Goal: Information Seeking & Learning: Learn about a topic

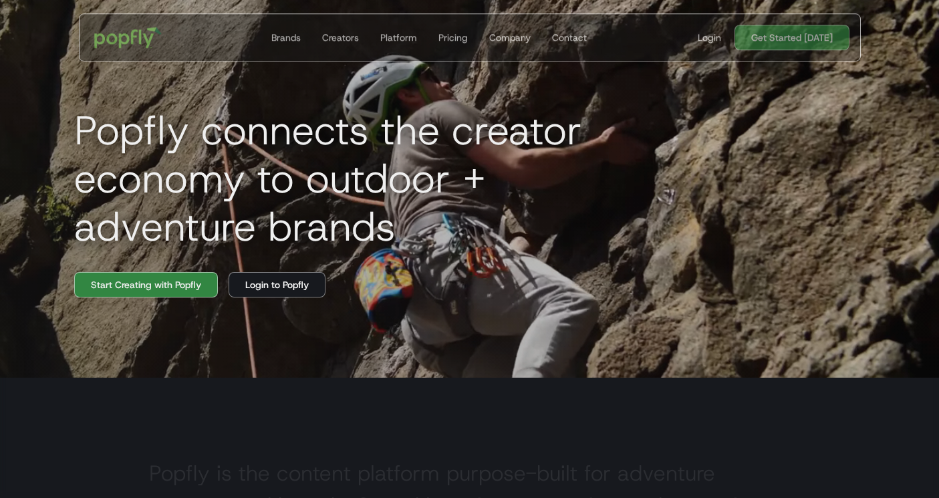
scroll to position [110, 0]
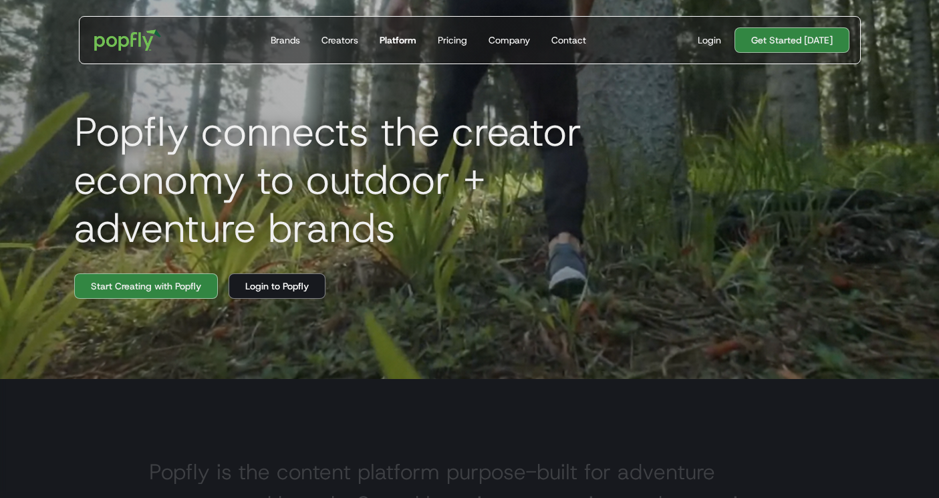
click at [408, 40] on div "Platform" at bounding box center [398, 39] width 37 height 13
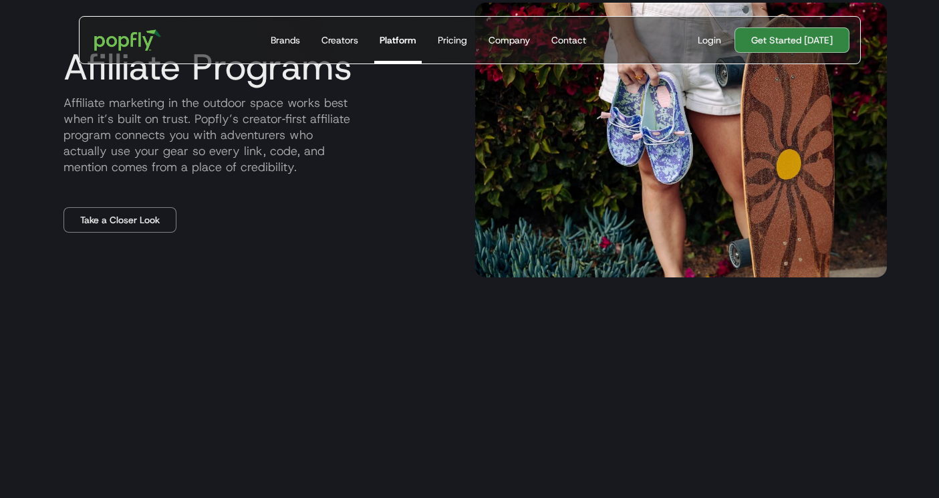
scroll to position [1510, 0]
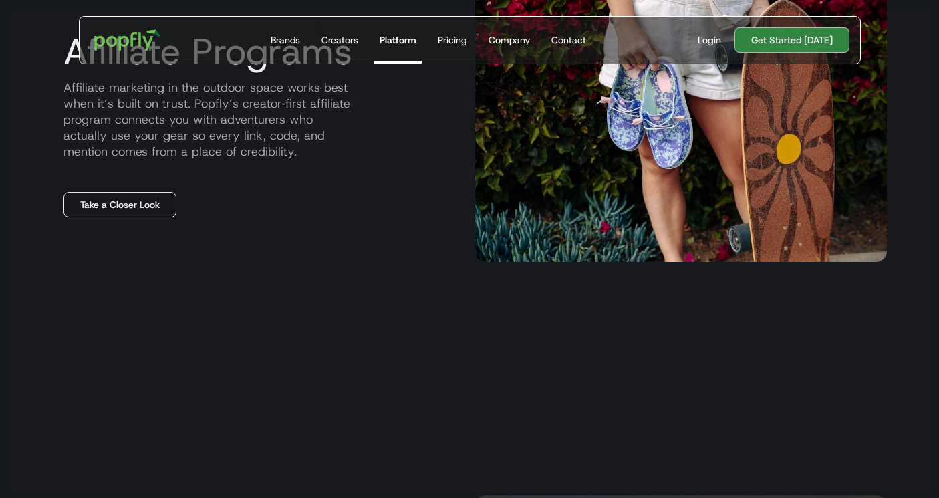
click at [144, 211] on link "Take a Closer Look" at bounding box center [119, 204] width 113 height 25
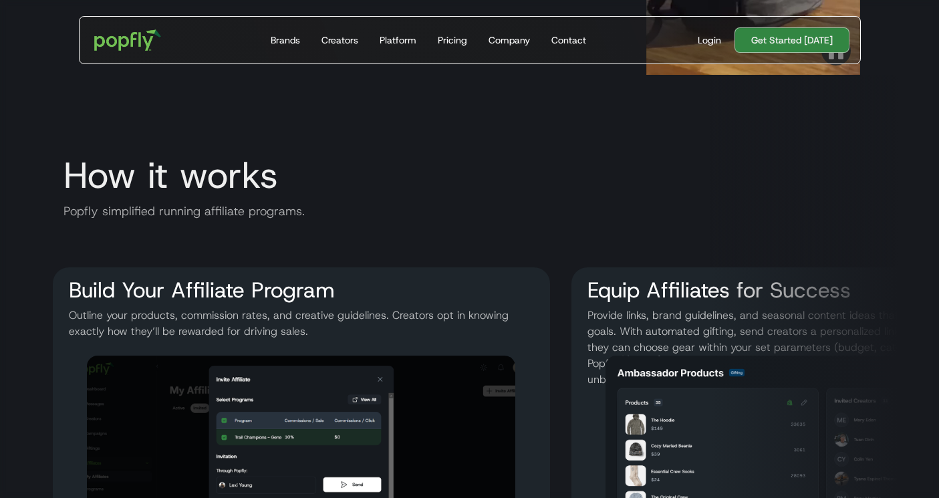
scroll to position [1568, 0]
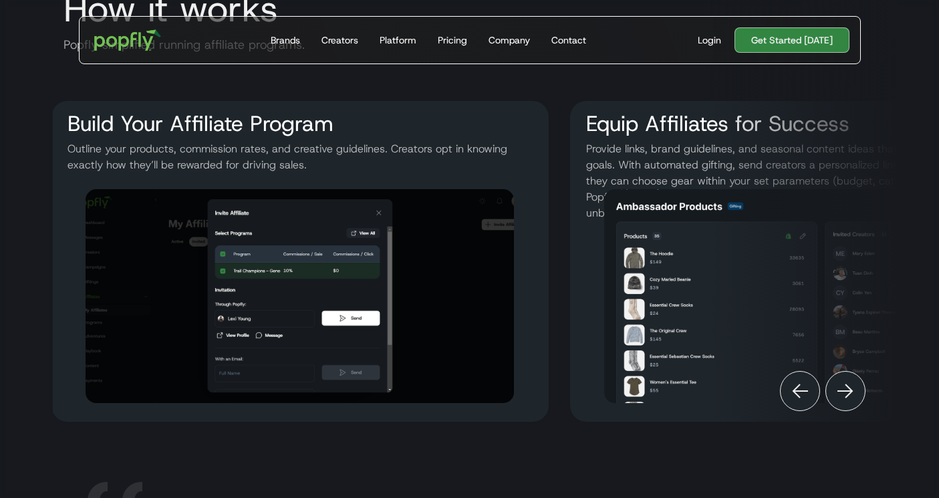
click at [615, 161] on p "Provide links, brand guidelines, and seasonal content ideas that align with you…" at bounding box center [819, 157] width 476 height 32
click at [615, 161] on p "Provide links, brand guidelines, and seasonal content ideas that align with you…" at bounding box center [820, 157] width 476 height 32
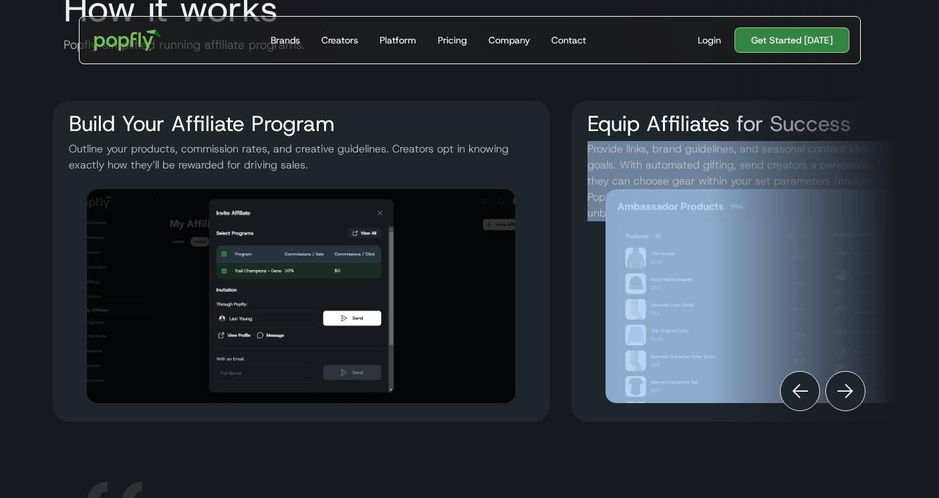
click at [615, 161] on p "Provide links, brand guidelines, and seasonal content ideas that align with you…" at bounding box center [820, 157] width 476 height 32
copy p "Provide links, brand guidelines, and seasonal content ideas that align with you…"
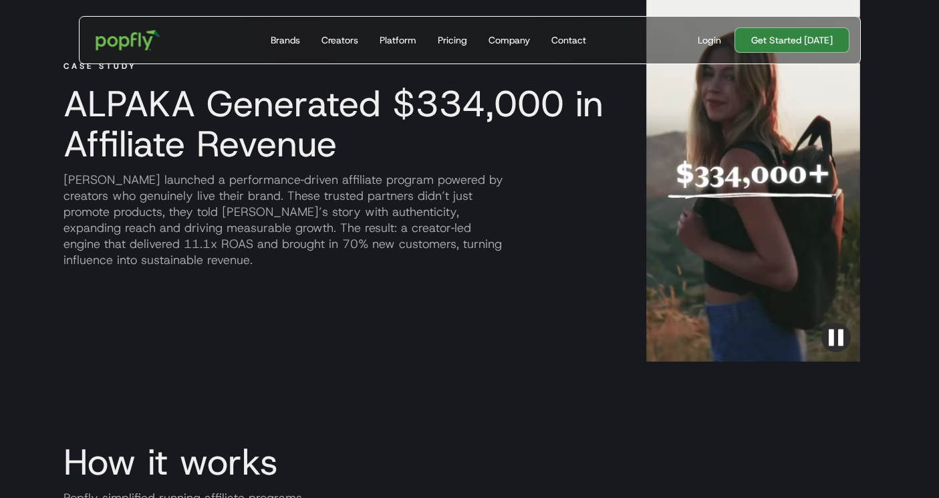
click at [148, 47] on img "home" at bounding box center [127, 40] width 83 height 39
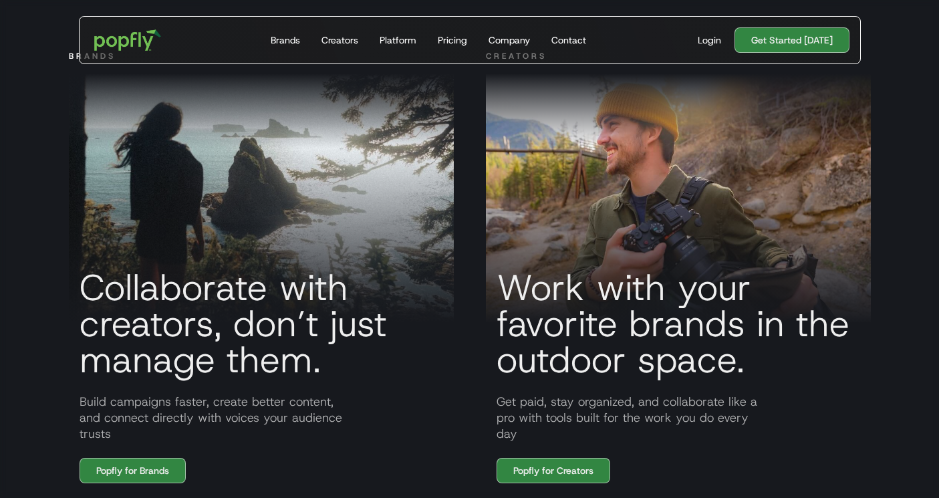
scroll to position [940, 0]
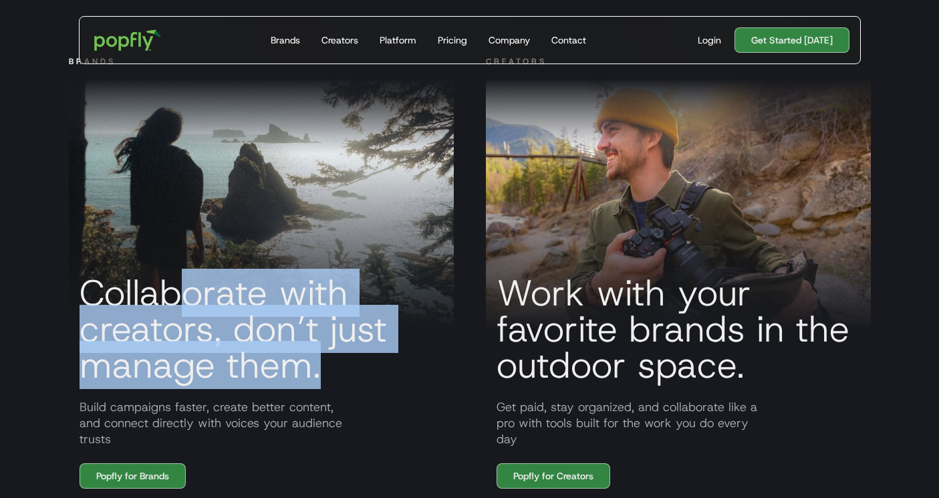
drag, startPoint x: 171, startPoint y: 295, endPoint x: 341, endPoint y: 371, distance: 185.8
click at [341, 371] on h3 "Collaborate with creators, don’t just manage them." at bounding box center [261, 329] width 385 height 108
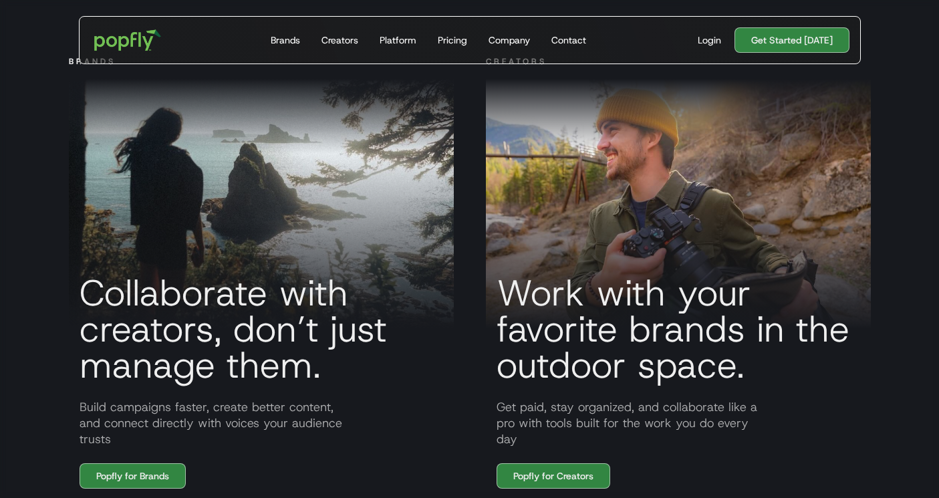
drag, startPoint x: 236, startPoint y: 311, endPoint x: 343, endPoint y: 377, distance: 125.4
click at [343, 377] on h3 "Collaborate with creators, don’t just manage them." at bounding box center [261, 329] width 385 height 108
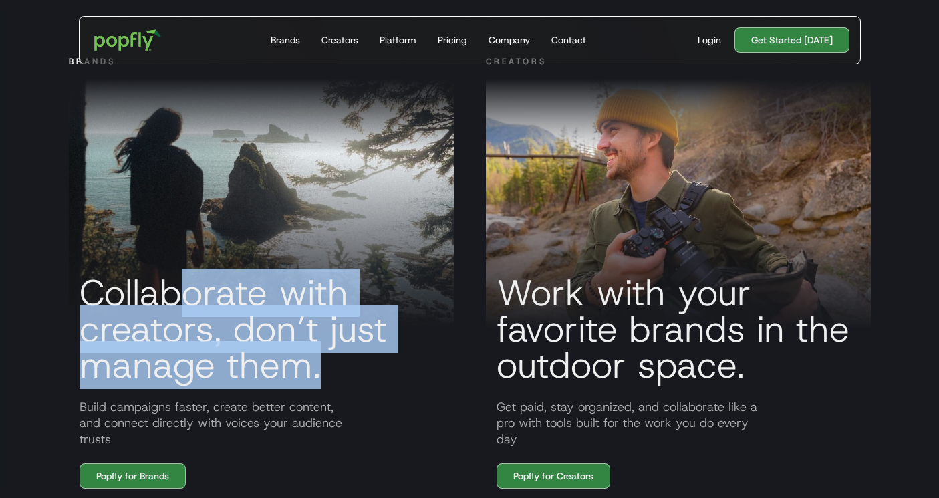
click at [343, 377] on h3 "Collaborate with creators, don’t just manage them." at bounding box center [261, 329] width 385 height 108
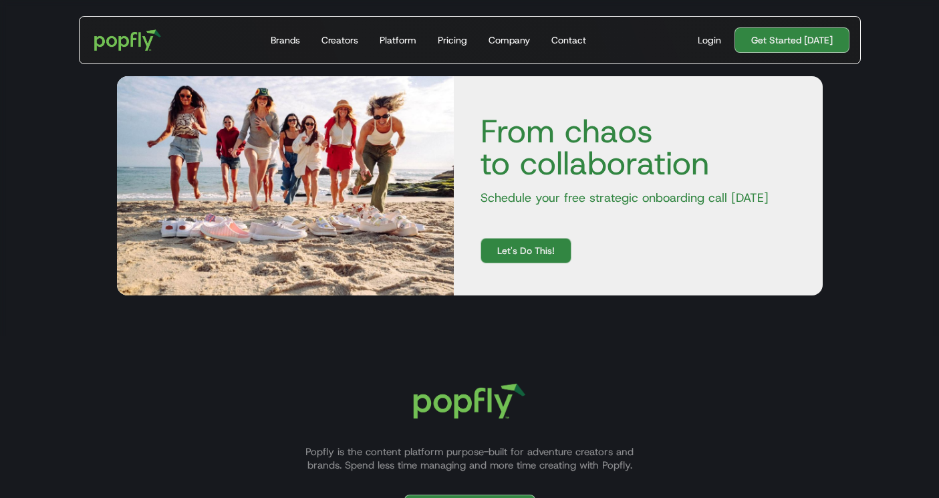
scroll to position [4025, 0]
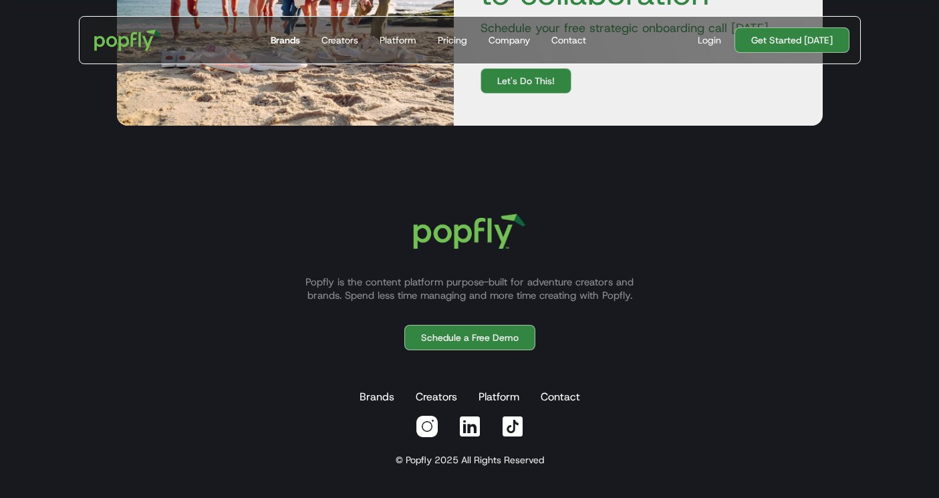
click at [297, 39] on div "Brands" at bounding box center [285, 39] width 29 height 13
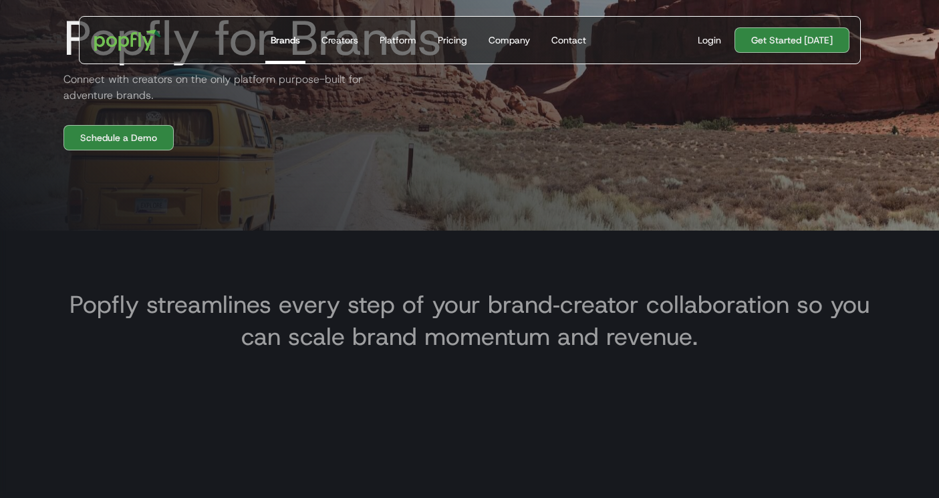
scroll to position [394, 0]
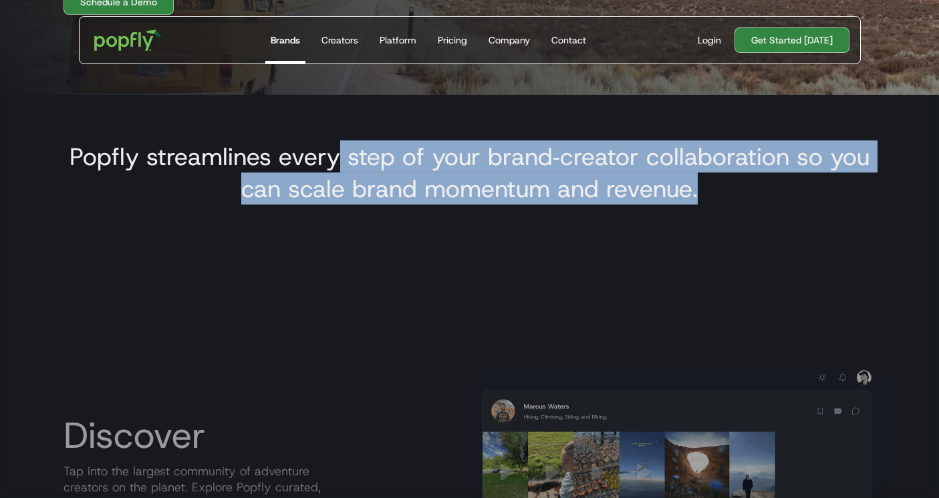
drag, startPoint x: 333, startPoint y: 153, endPoint x: 475, endPoint y: 207, distance: 151.4
click at [475, 207] on div "Popfly streamlines every step of your brand‑creator collaboration so you can sc…" at bounding box center [470, 174] width 834 height 94
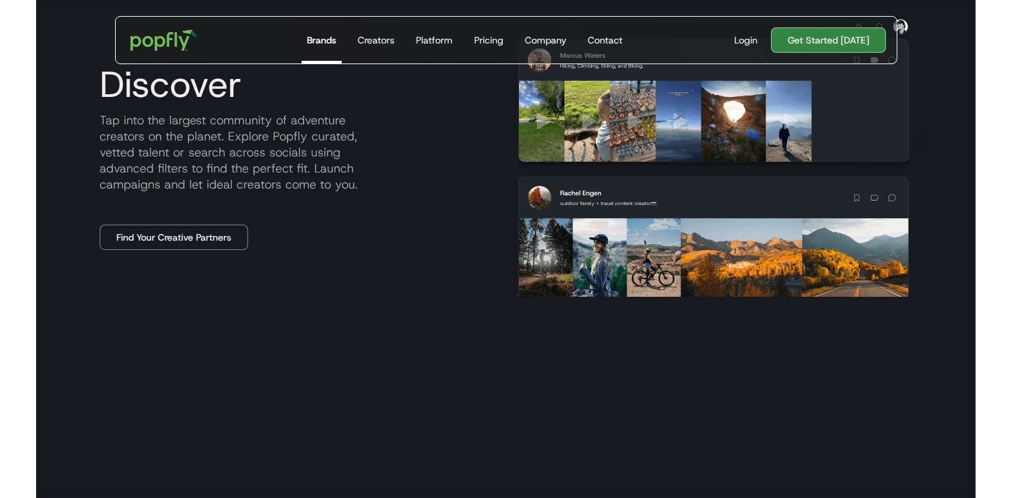
scroll to position [678, 0]
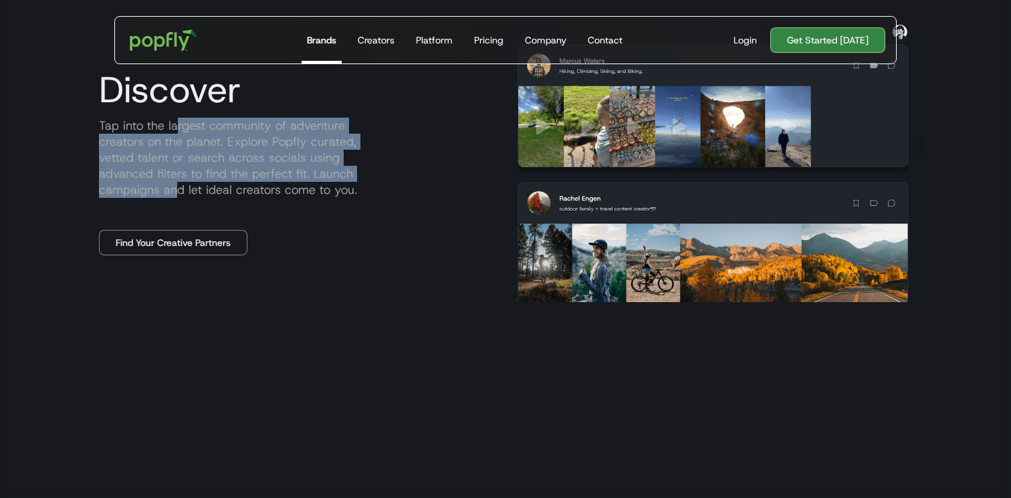
drag, startPoint x: 178, startPoint y: 121, endPoint x: 363, endPoint y: 197, distance: 199.6
click at [363, 197] on p "Tap into the largest community of adventure creators on the planet. Explore Pop…" at bounding box center [294, 158] width 412 height 80
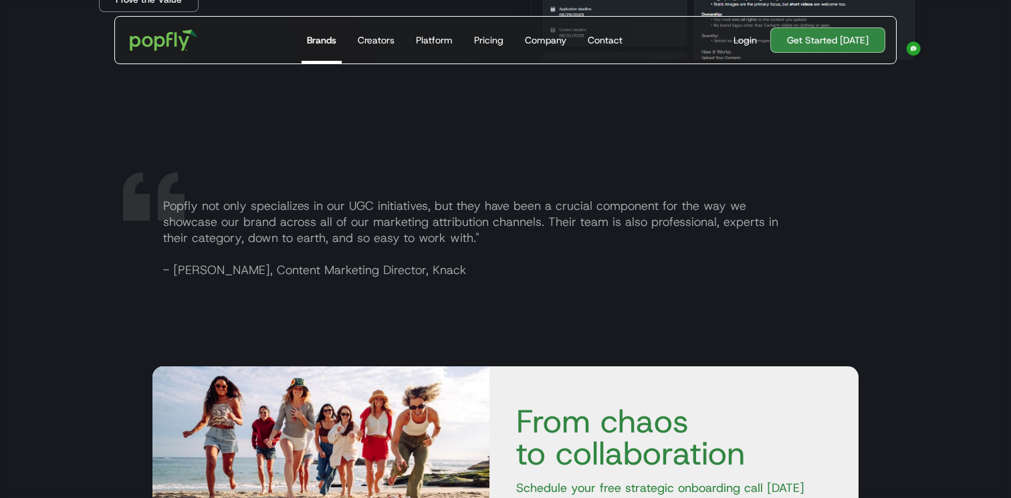
scroll to position [2133, 0]
